Goal: Communication & Community: Answer question/provide support

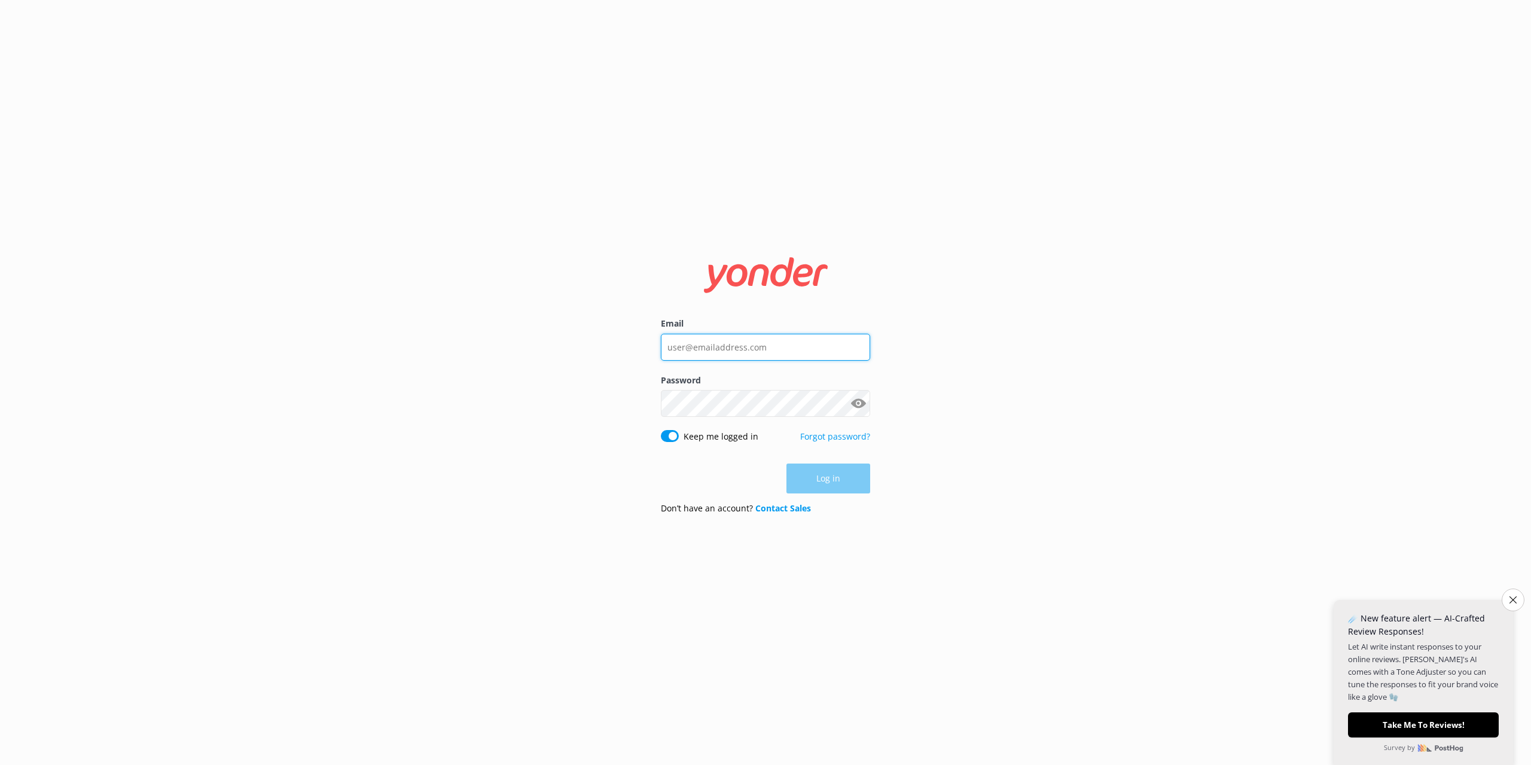
click at [696, 346] on input "Email" at bounding box center [765, 347] width 209 height 27
type input "[EMAIL_ADDRESS][DOMAIN_NAME]"
click button "Log in" at bounding box center [828, 479] width 84 height 30
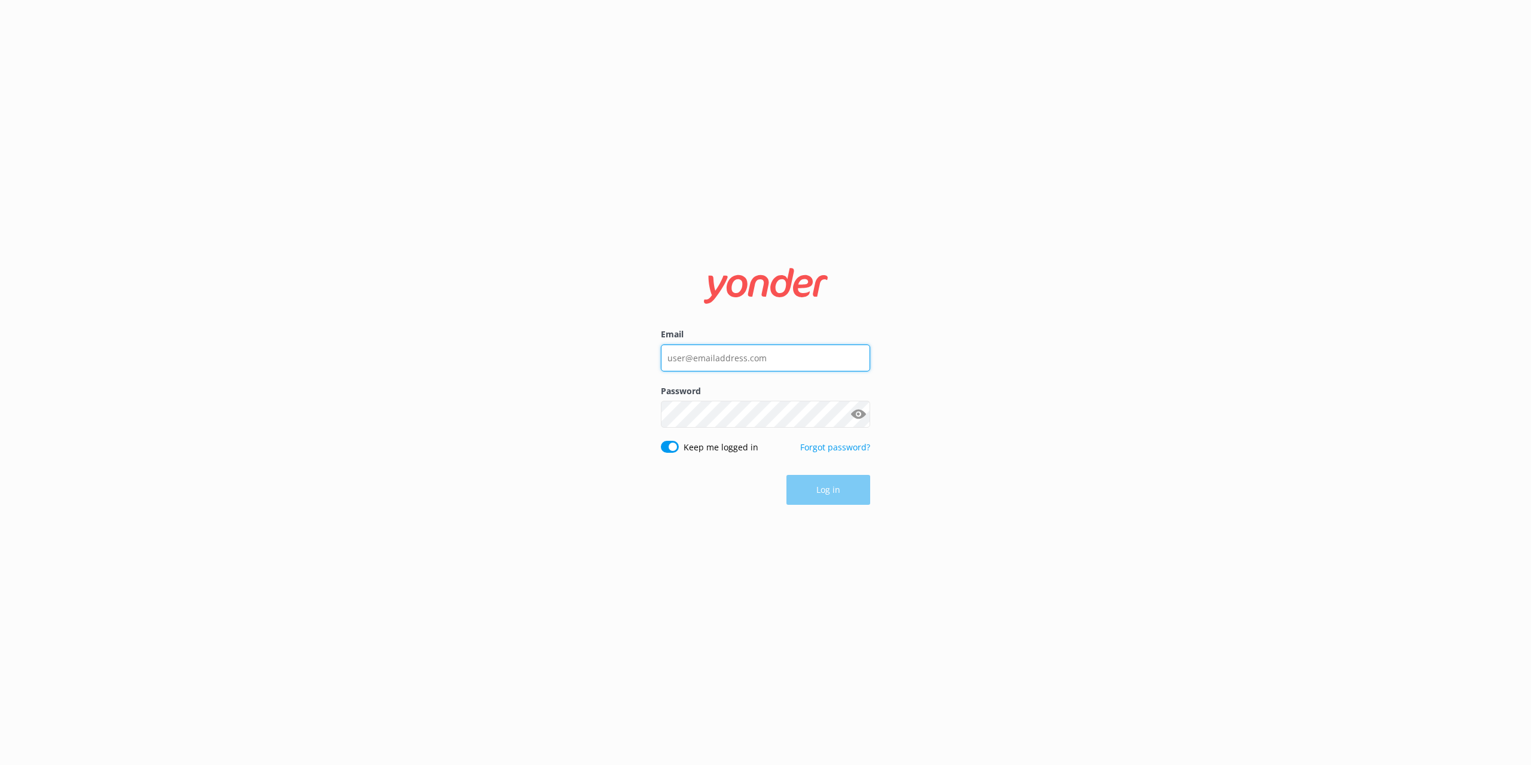
click at [745, 361] on input "Email" at bounding box center [765, 357] width 209 height 27
type input "[EMAIL_ADDRESS][DOMAIN_NAME]"
click at [858, 410] on button "Show password" at bounding box center [858, 415] width 24 height 24
click at [847, 495] on button "Log in" at bounding box center [828, 490] width 84 height 30
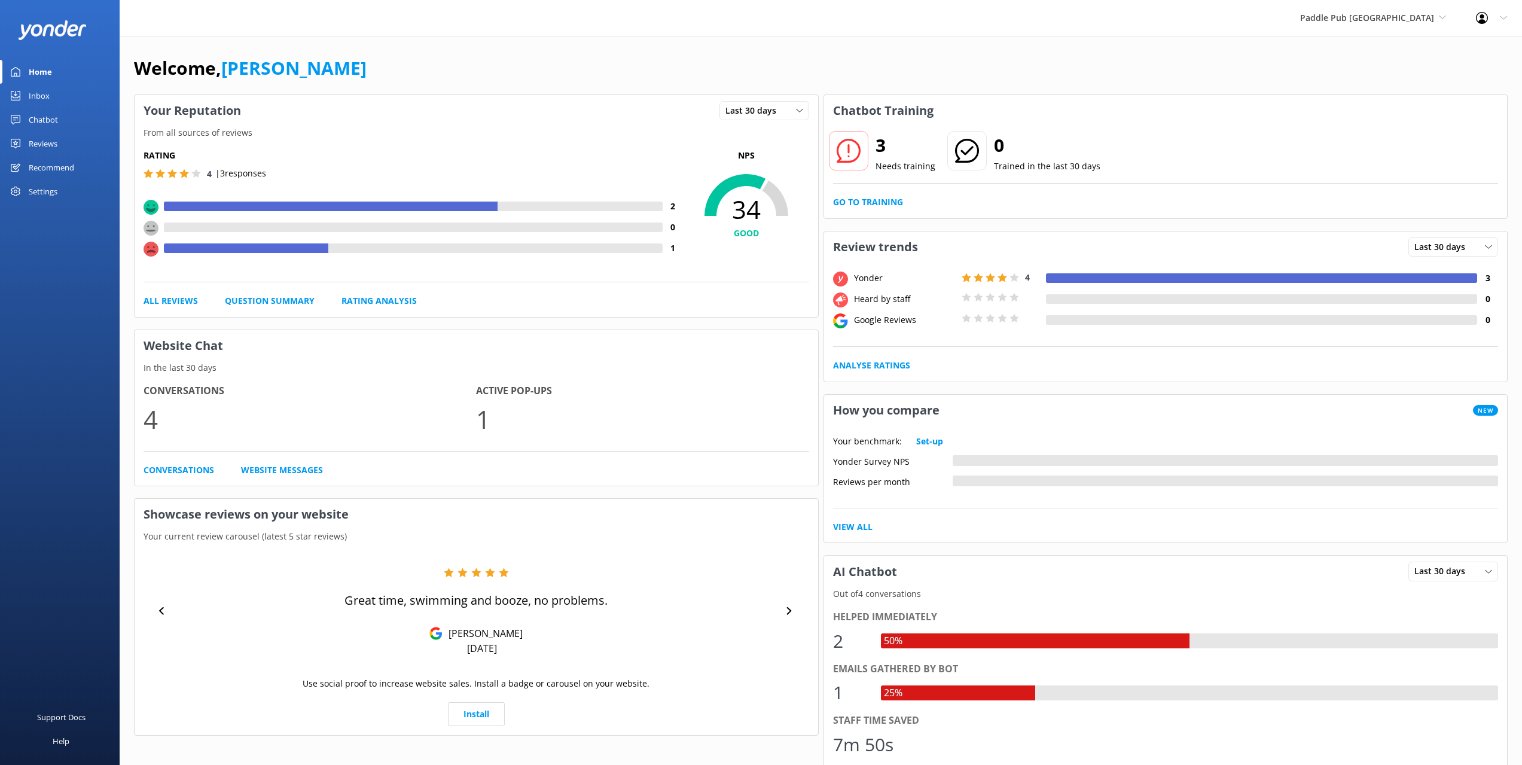
click at [1450, 18] on div "Paddle Pub [GEOGRAPHIC_DATA] [GEOGRAPHIC_DATA] [GEOGRAPHIC_DATA] [GEOGRAPHIC_DA…" at bounding box center [1373, 18] width 176 height 36
click at [1378, 115] on link "Trolley Pub [GEOGRAPHIC_DATA]" at bounding box center [1345, 134] width 120 height 39
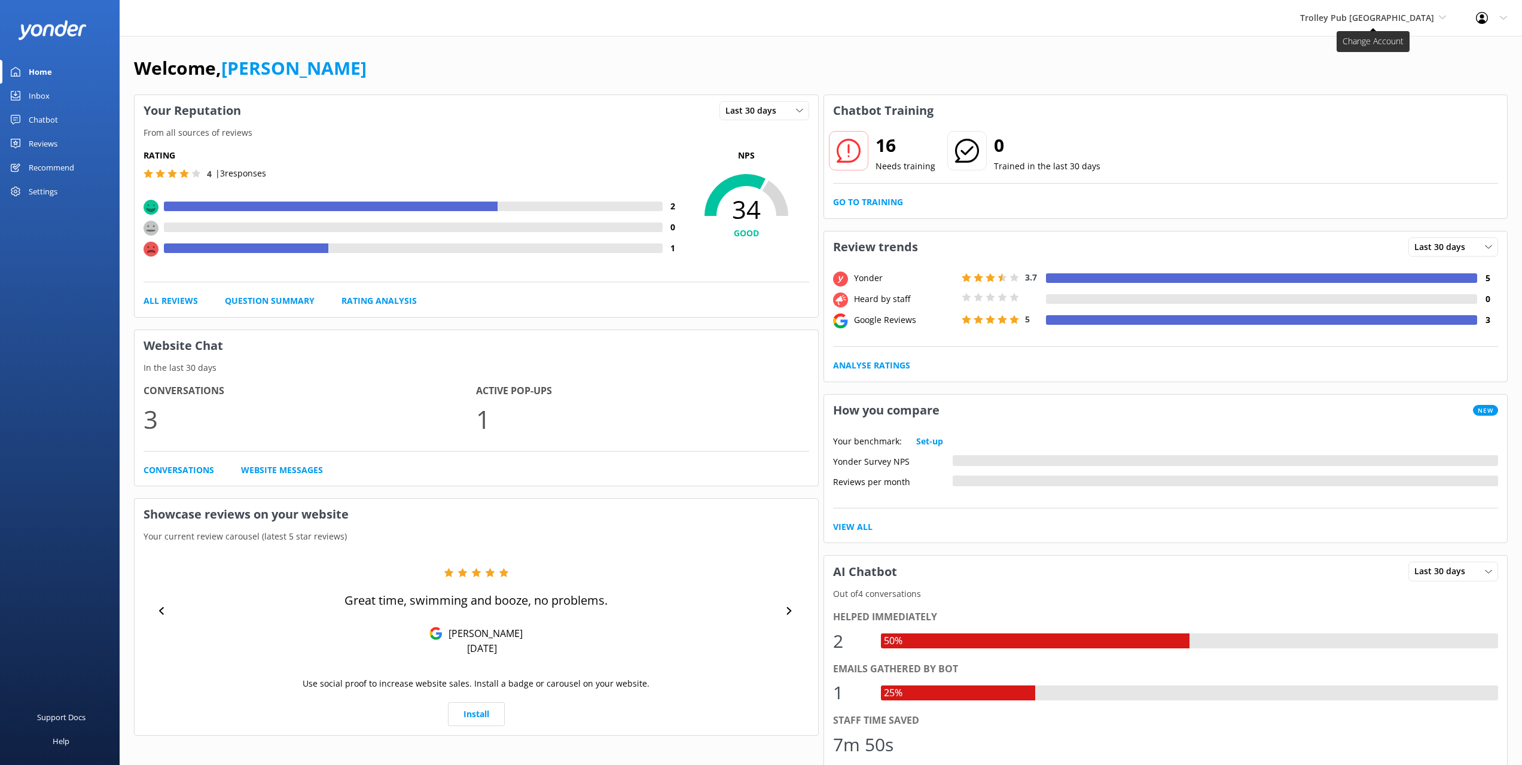
click at [1390, 14] on span "Trolley Pub [GEOGRAPHIC_DATA]" at bounding box center [1367, 17] width 134 height 11
click at [1389, 80] on link "Paddle Pub [GEOGRAPHIC_DATA]" at bounding box center [1345, 94] width 120 height 39
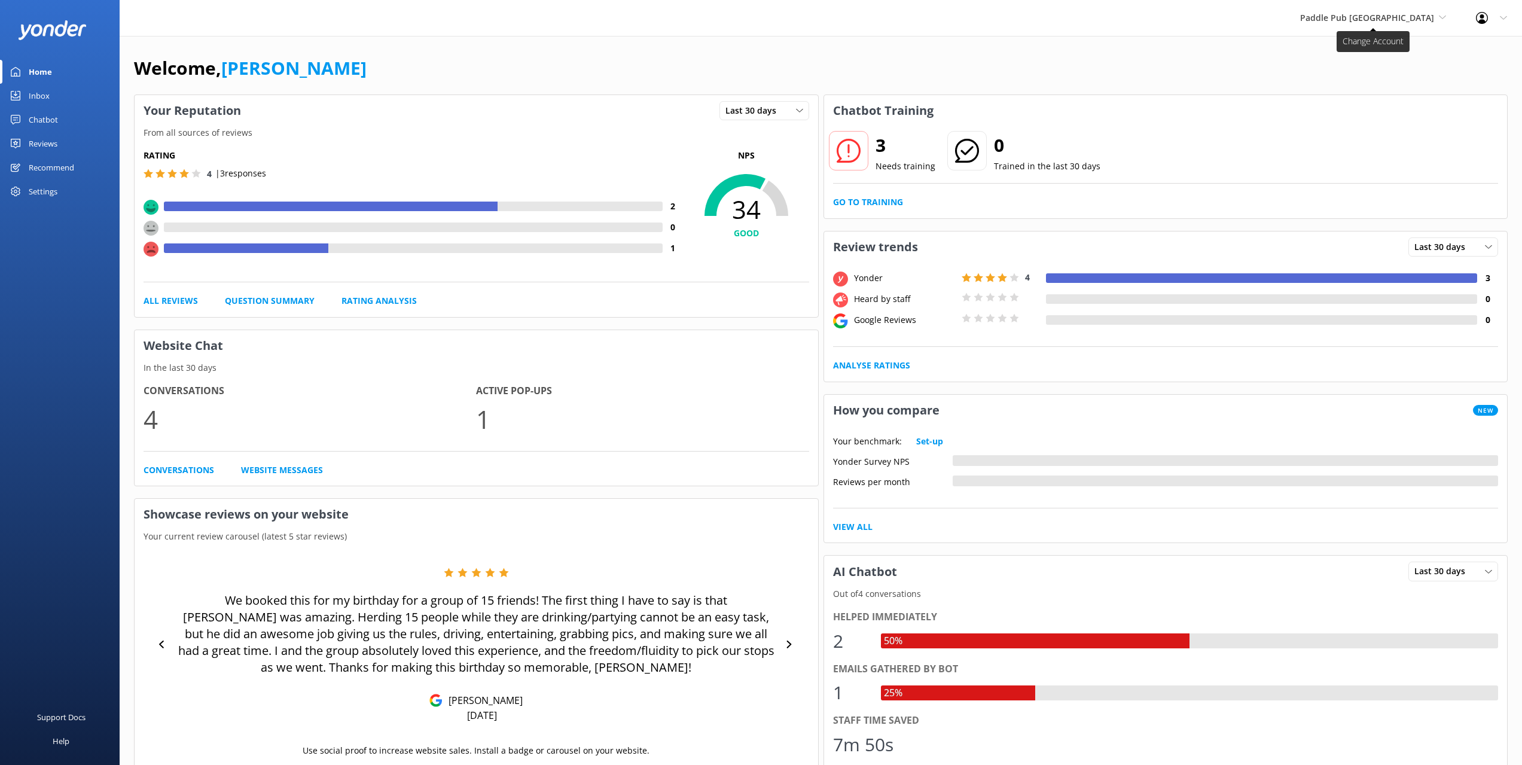
click at [1392, 19] on span "Paddle Pub [GEOGRAPHIC_DATA]" at bounding box center [1367, 17] width 134 height 11
click at [1392, 44] on link "Paddle Pub [GEOGRAPHIC_DATA]" at bounding box center [1345, 55] width 120 height 39
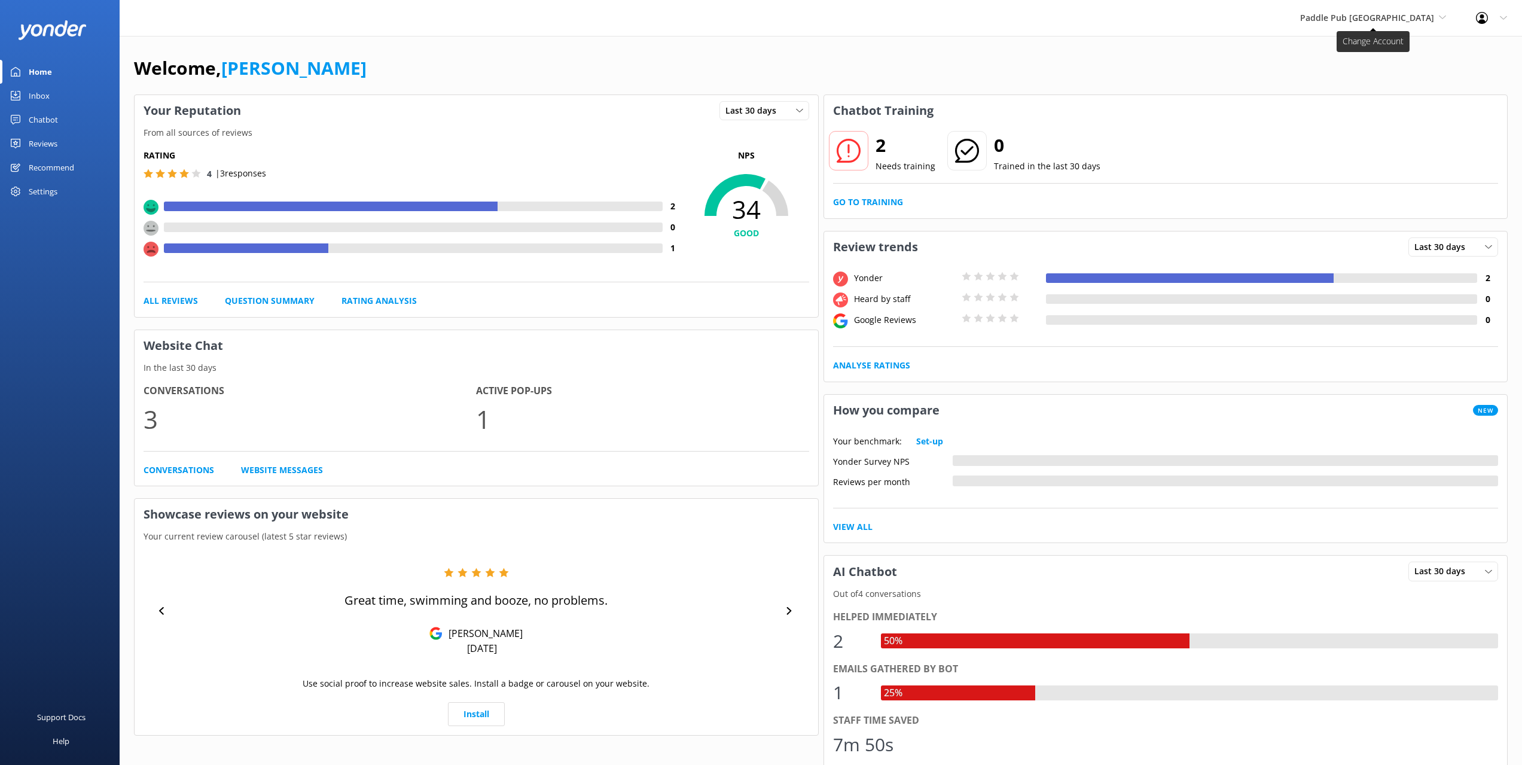
click at [1388, 19] on span "Paddle Pub [GEOGRAPHIC_DATA]" at bounding box center [1367, 17] width 134 height 11
click at [1374, 115] on link "Trolley Pub [GEOGRAPHIC_DATA]" at bounding box center [1345, 134] width 120 height 39
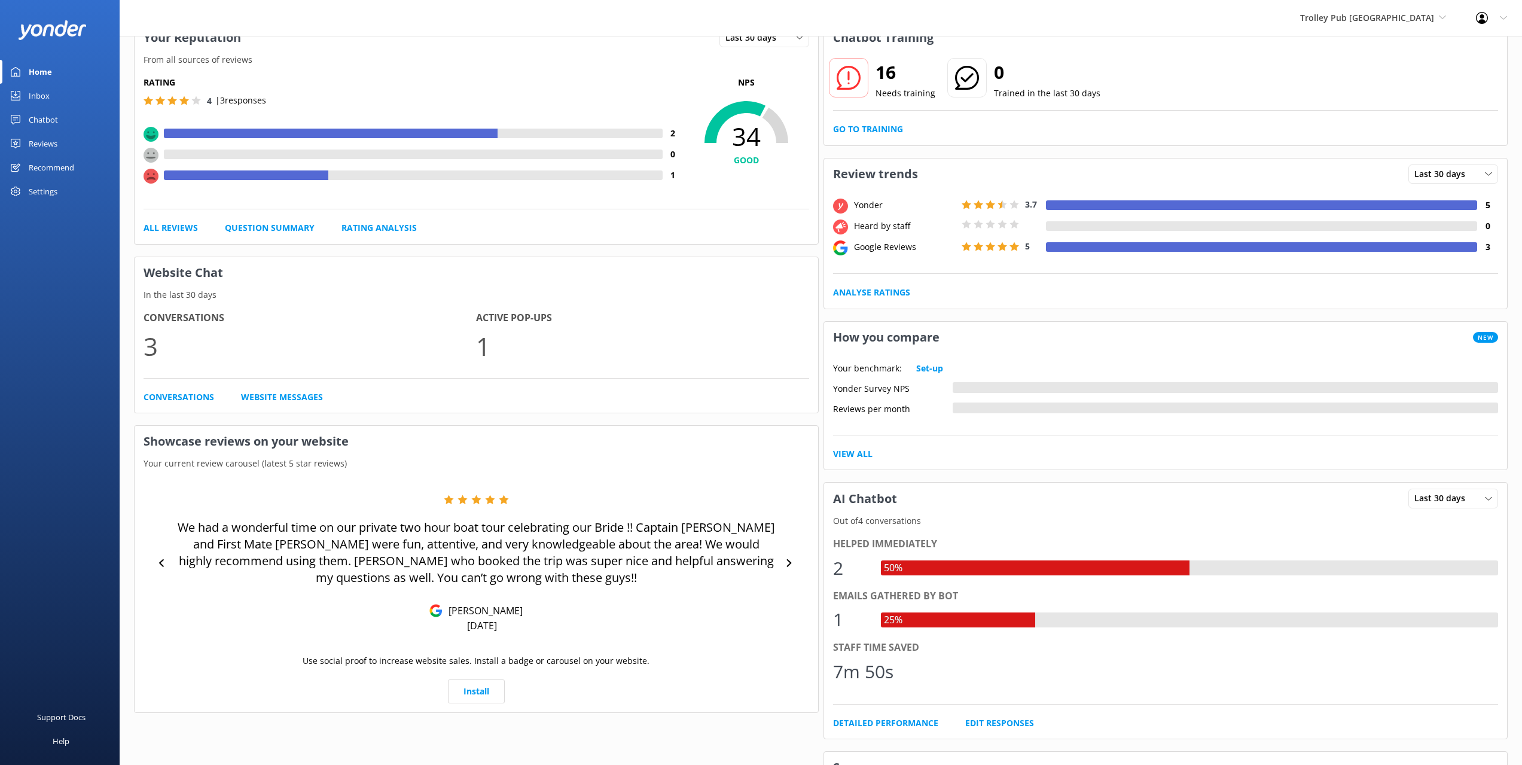
scroll to position [120, 0]
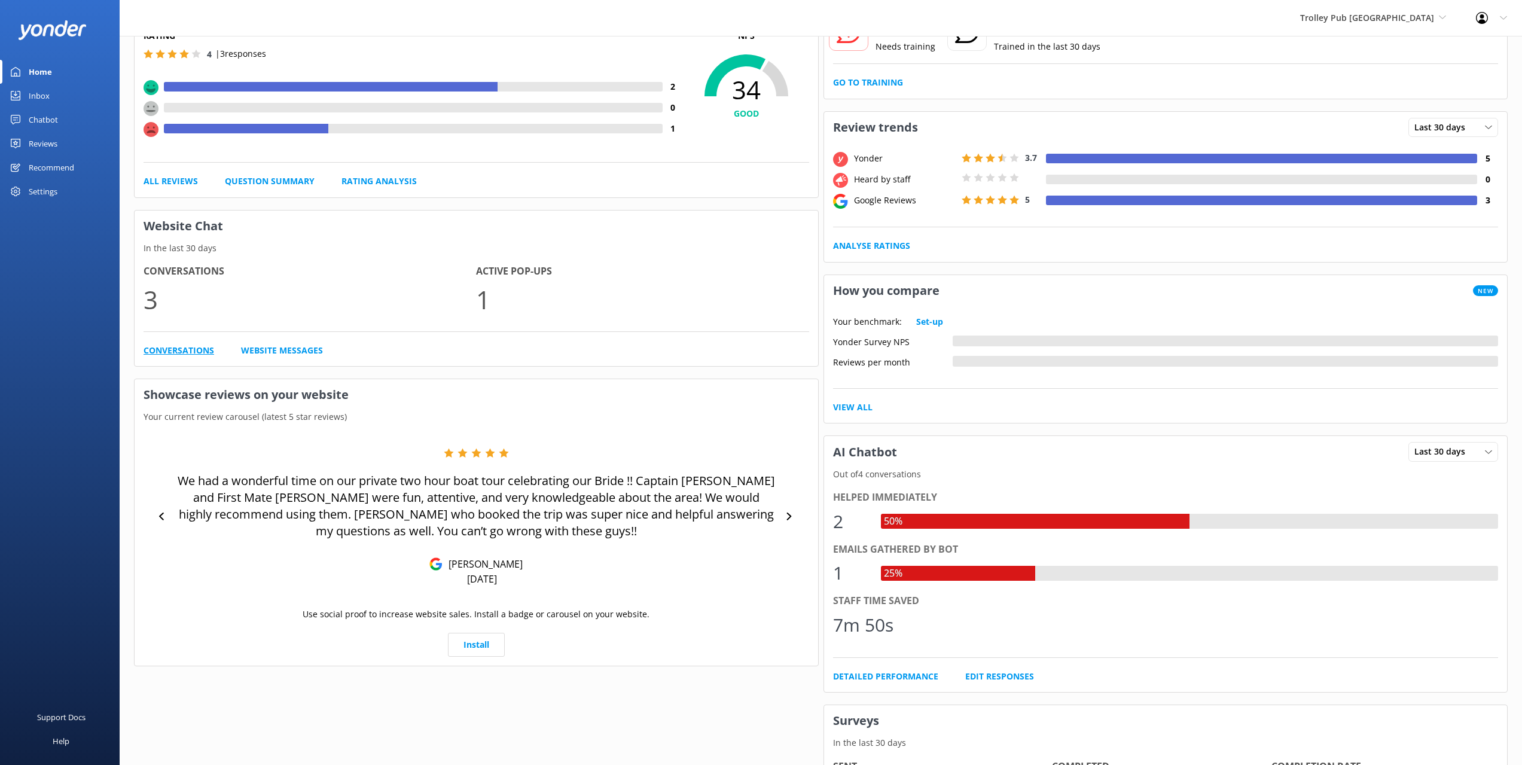
click at [191, 352] on link "Conversations" at bounding box center [179, 350] width 71 height 13
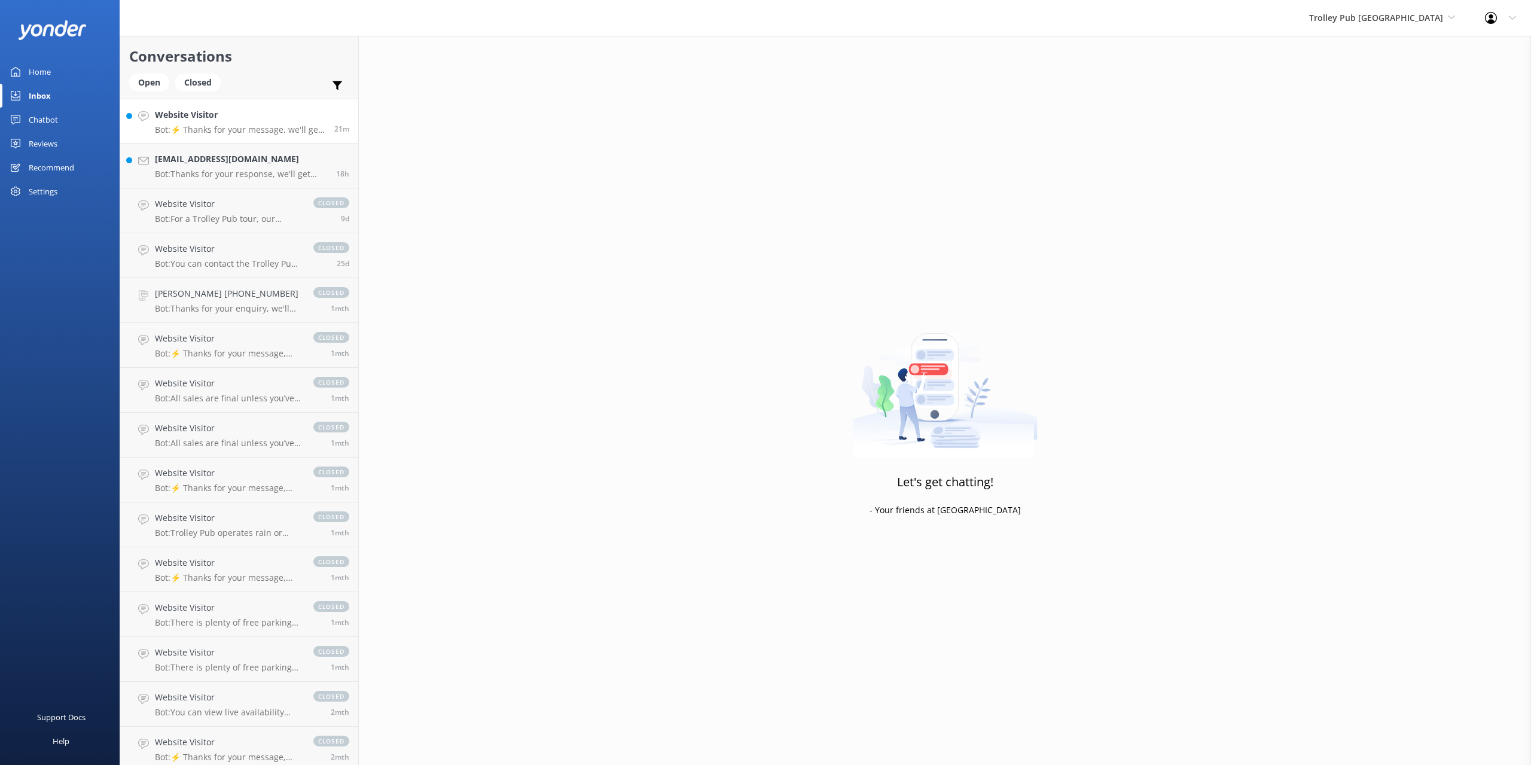
click at [235, 134] on p "Bot: ⚡ Thanks for your message, we'll get back to you as soon as we can. You're…" at bounding box center [240, 129] width 170 height 11
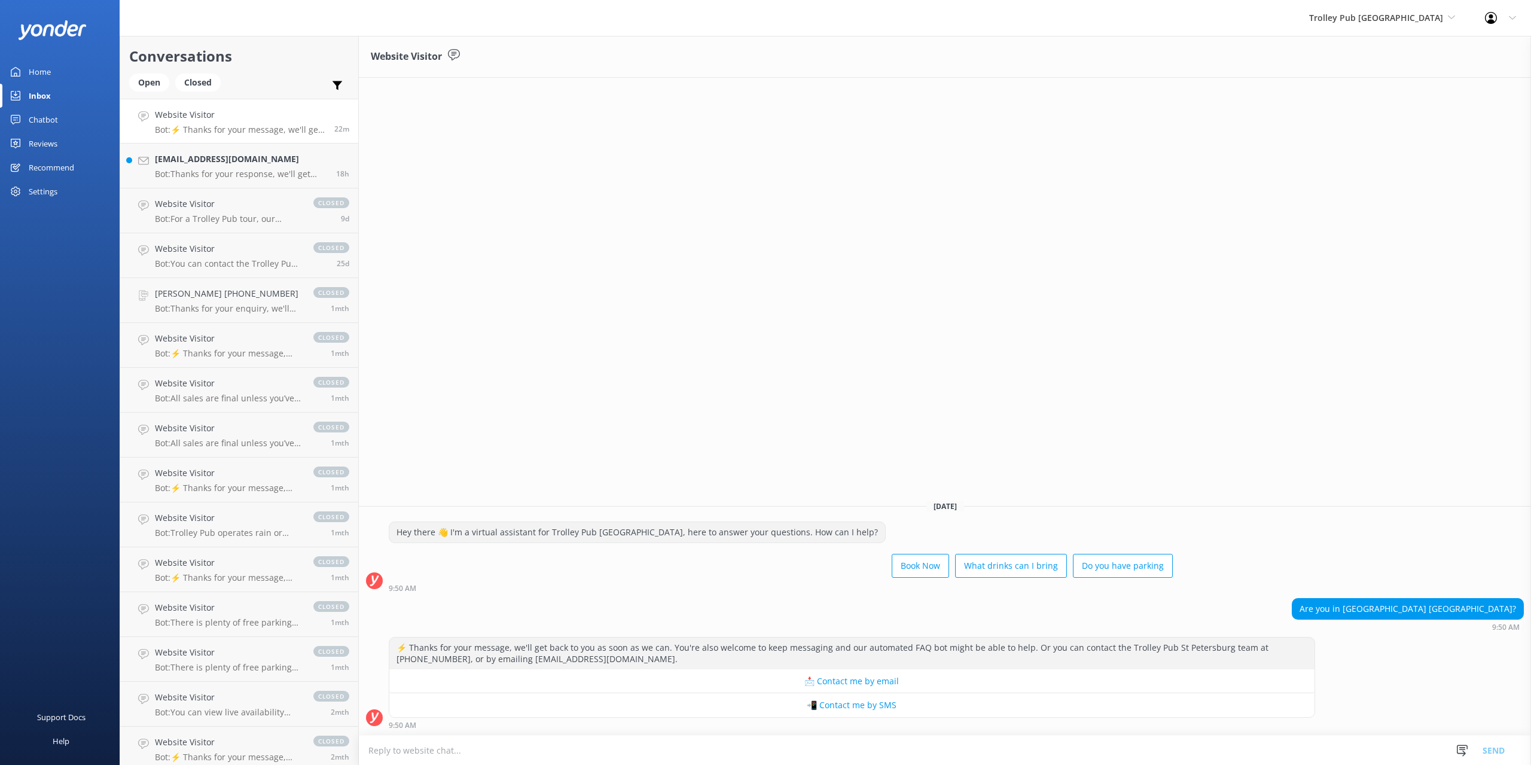
click at [410, 755] on textarea at bounding box center [945, 750] width 1172 height 29
type textarea "Good morning we are in [GEOGRAPHIC_DATA][US_STATE] in the [GEOGRAPHIC_DATA]. I …"
click at [1487, 747] on button "Send" at bounding box center [1493, 750] width 45 height 30
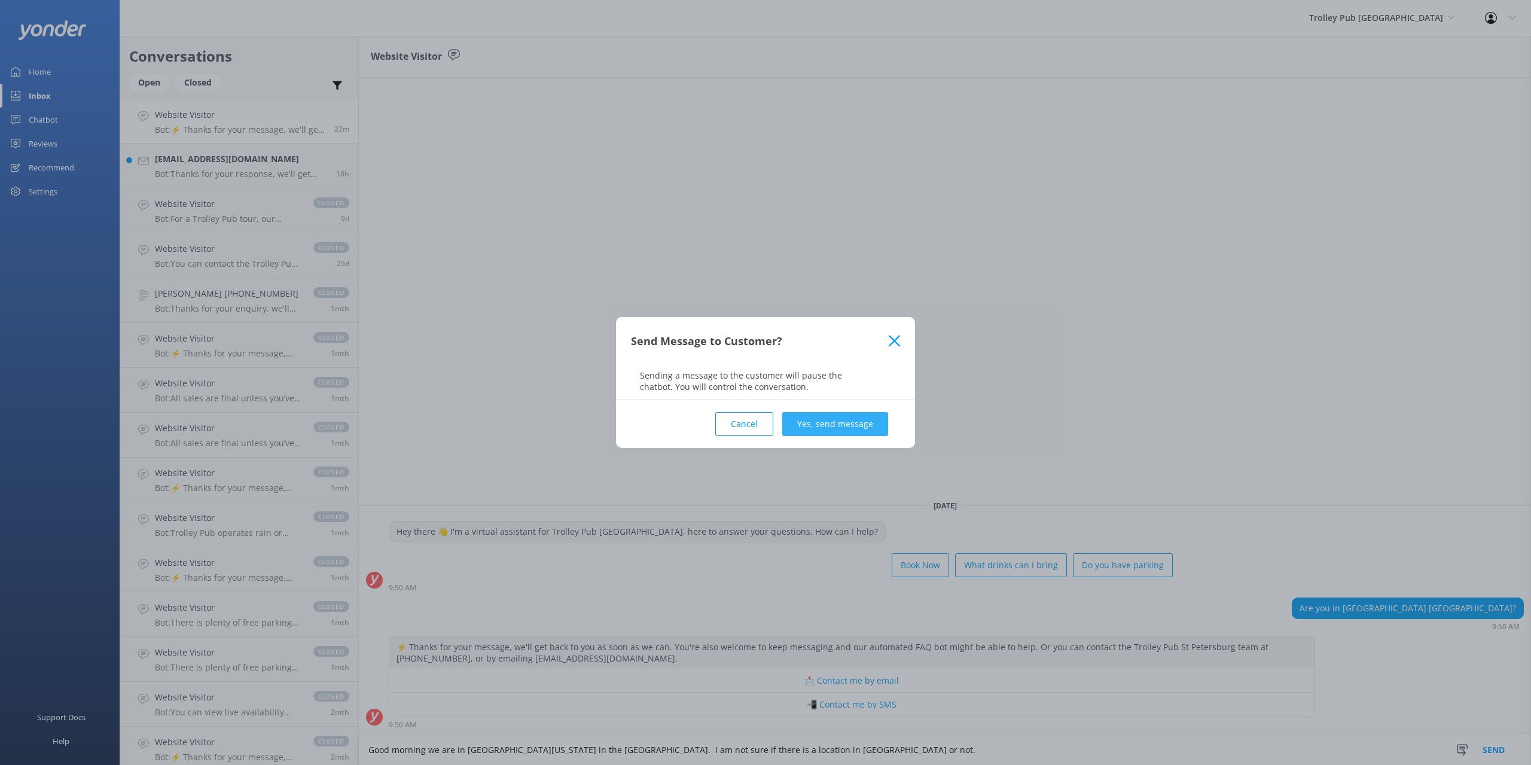
click at [823, 429] on button "Yes, send message" at bounding box center [835, 424] width 106 height 24
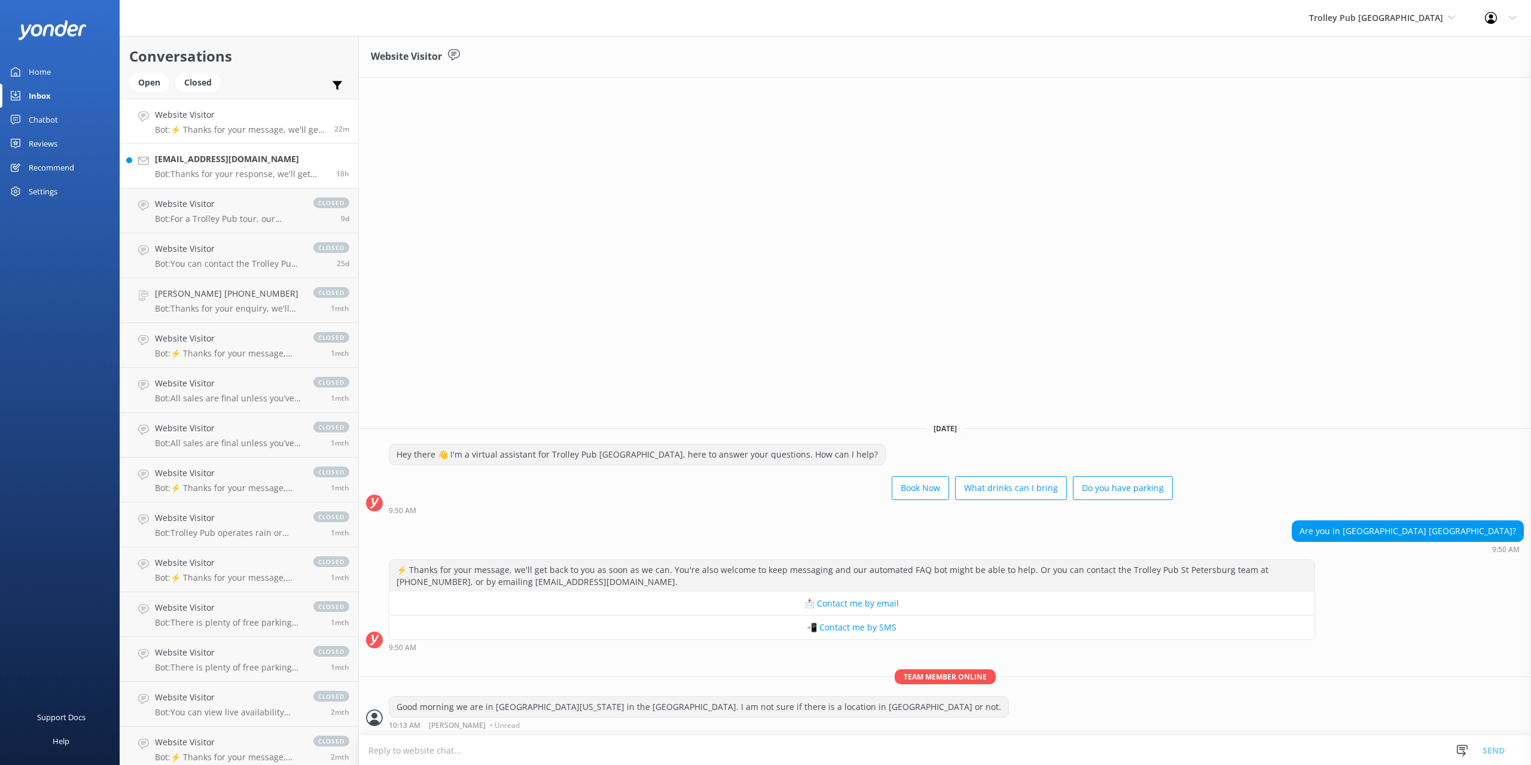
click at [213, 177] on p "Bot: Thanks for your response, we'll get back to you as soon as we can during o…" at bounding box center [241, 174] width 172 height 11
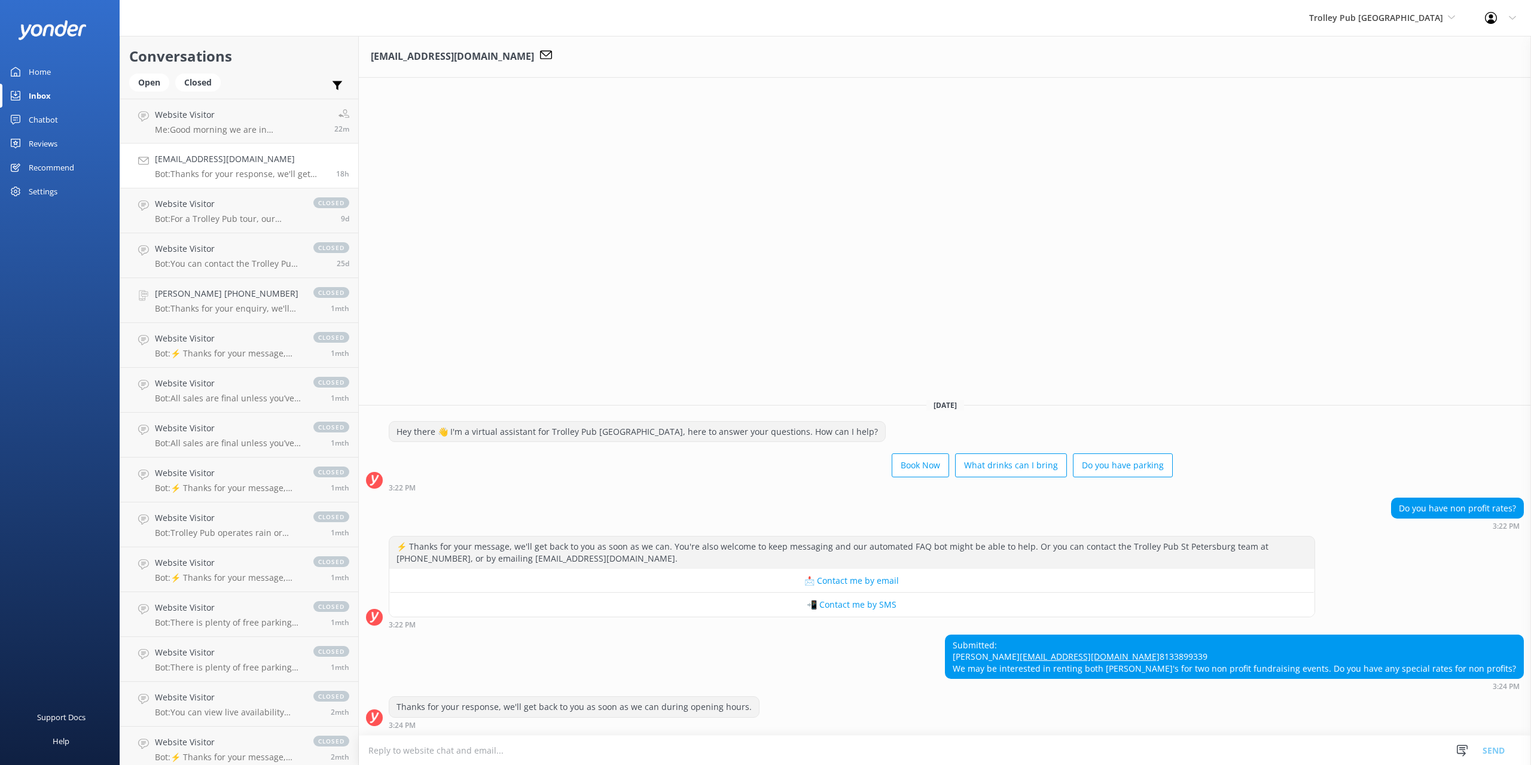
click at [500, 746] on textarea at bounding box center [945, 750] width 1172 height 29
click at [499, 753] on textarea at bounding box center [945, 750] width 1172 height 29
type textarea "Hello good morning we can offer tax exempt trips for groups that are tax exempt."
click at [1492, 750] on button "Send" at bounding box center [1493, 750] width 45 height 30
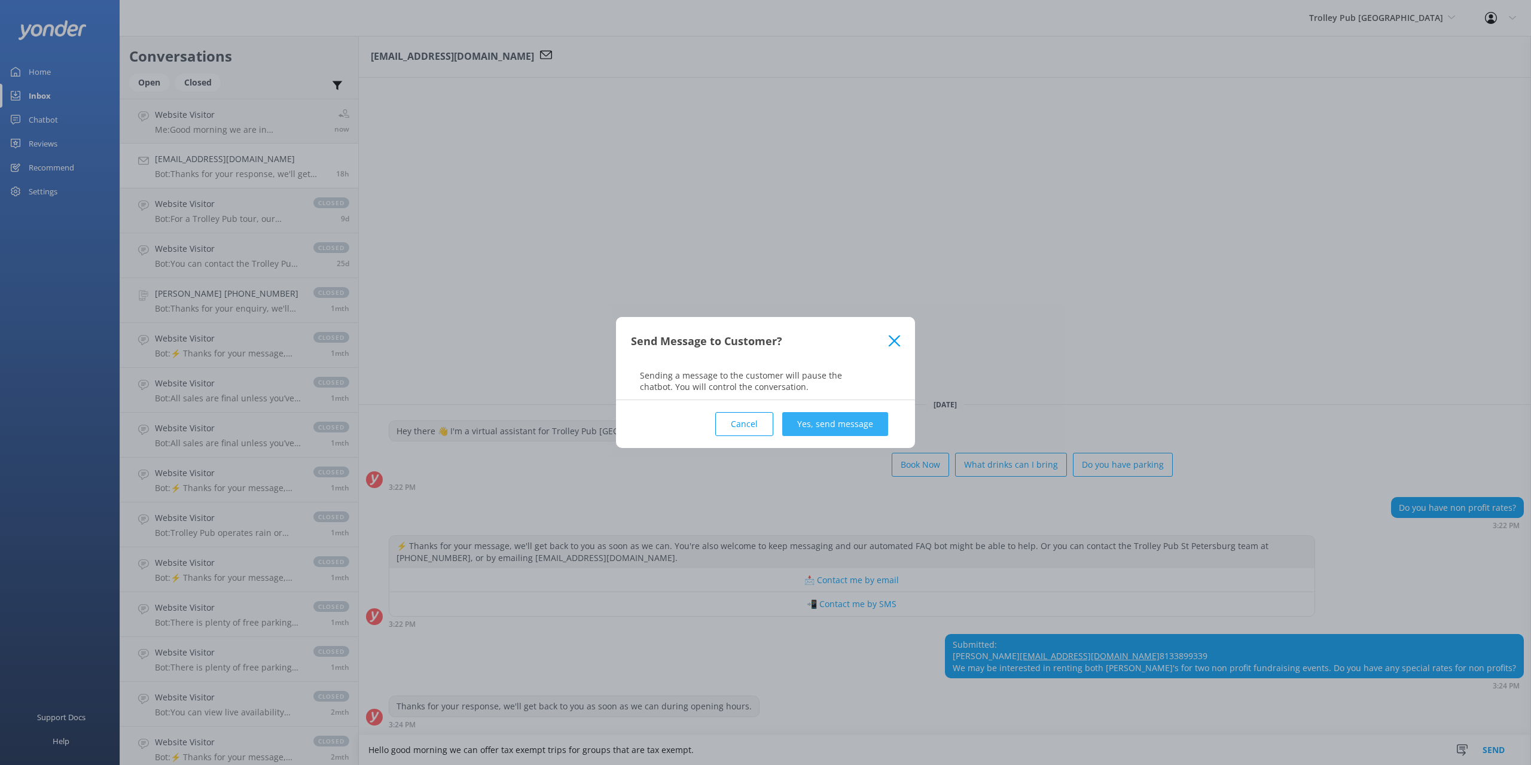
click at [827, 422] on button "Yes, send message" at bounding box center [835, 424] width 106 height 24
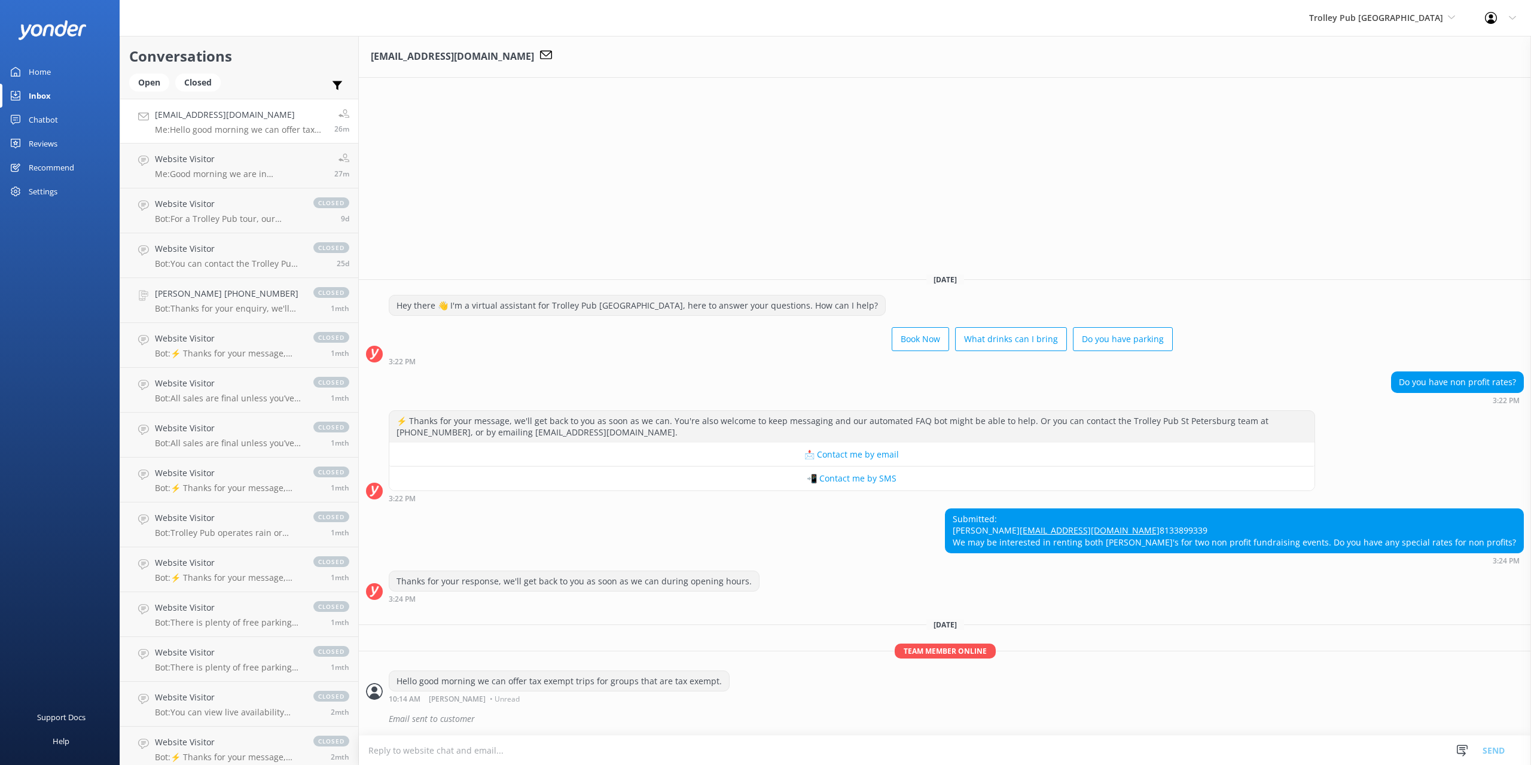
click at [45, 74] on div "Home" at bounding box center [40, 72] width 22 height 24
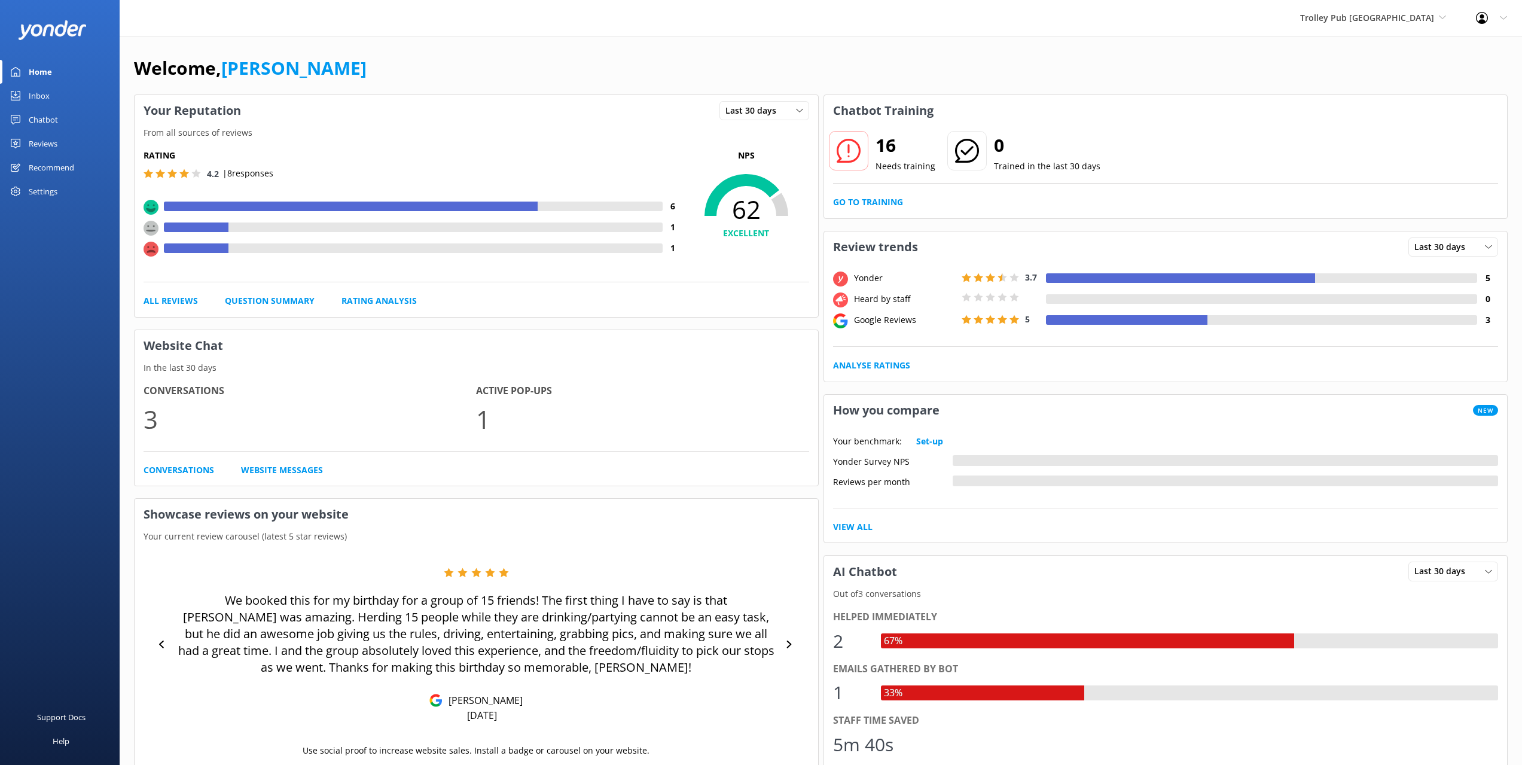
click at [847, 148] on use at bounding box center [848, 151] width 24 height 24
